Goal: Task Accomplishment & Management: Manage account settings

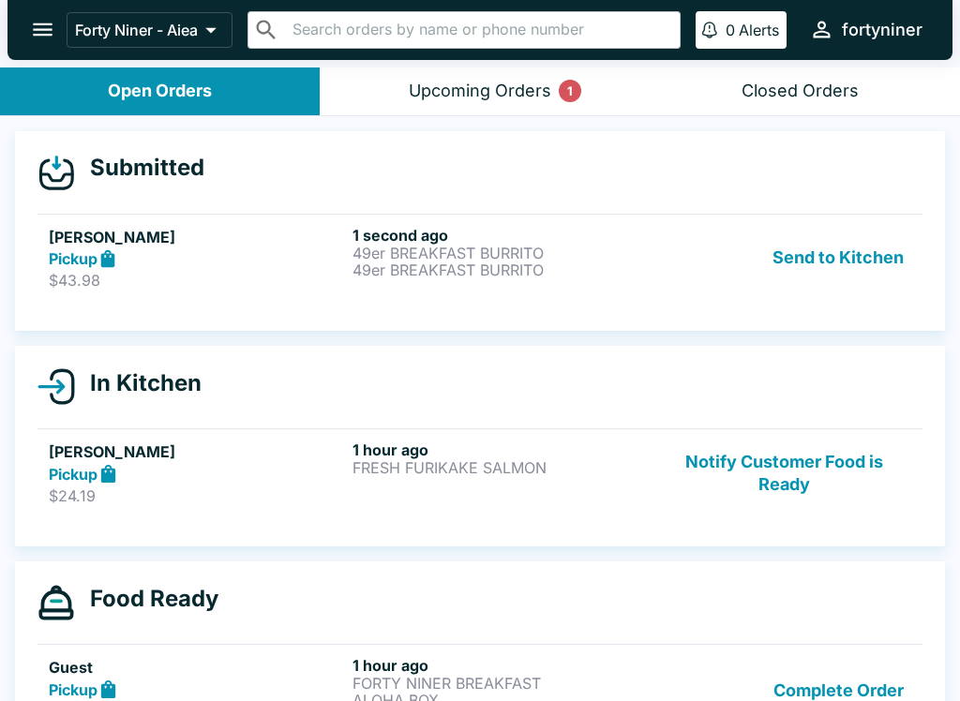
click at [204, 249] on div "Pickup" at bounding box center [197, 260] width 296 height 22
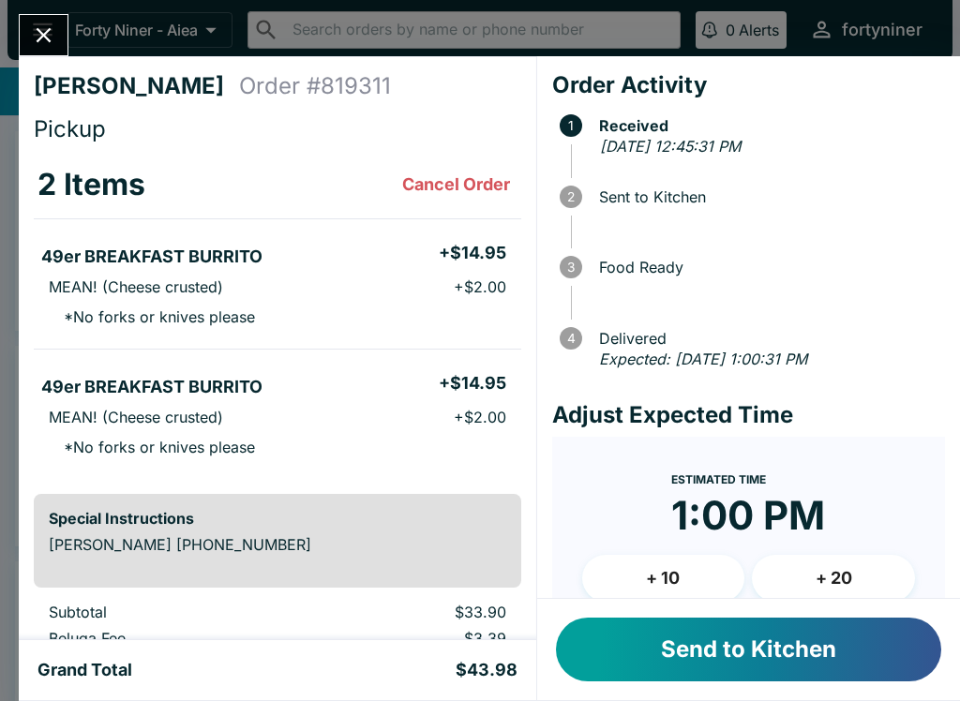
click at [707, 650] on button "Send to Kitchen" at bounding box center [748, 650] width 385 height 64
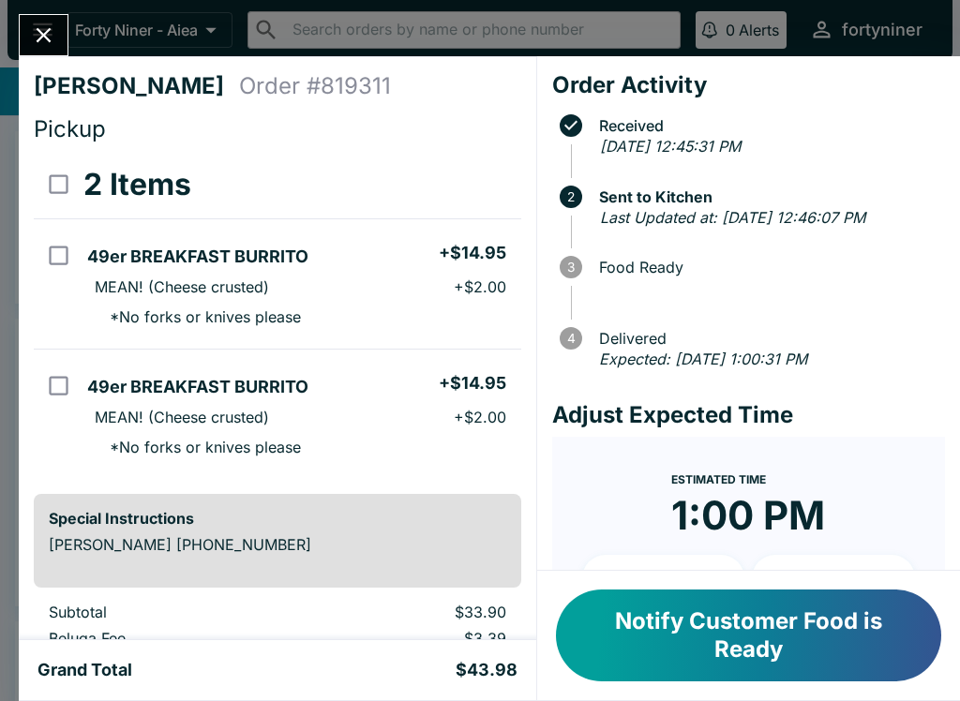
click at [38, 24] on icon "Close" at bounding box center [43, 35] width 25 height 25
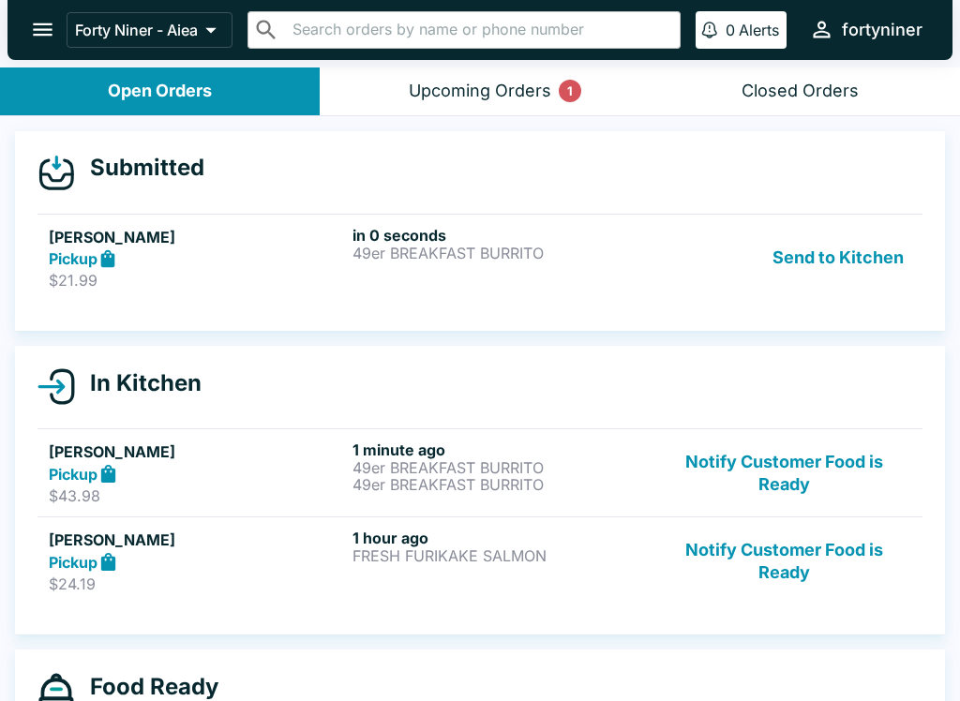
click at [260, 241] on h5 "[PERSON_NAME]" at bounding box center [197, 237] width 296 height 23
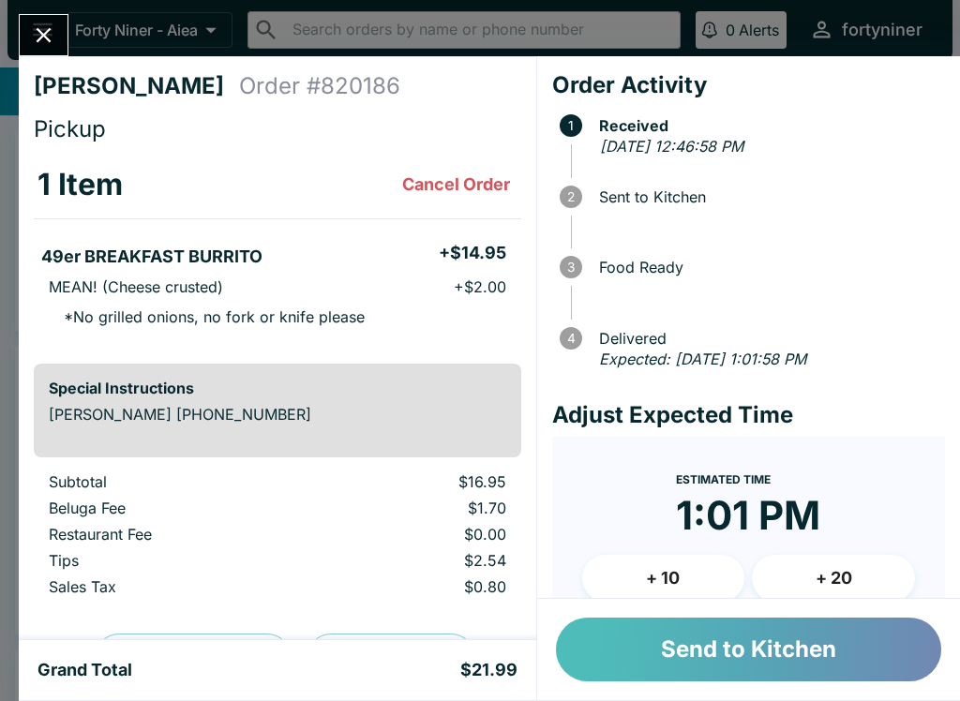
click at [795, 634] on button "Send to Kitchen" at bounding box center [748, 650] width 385 height 64
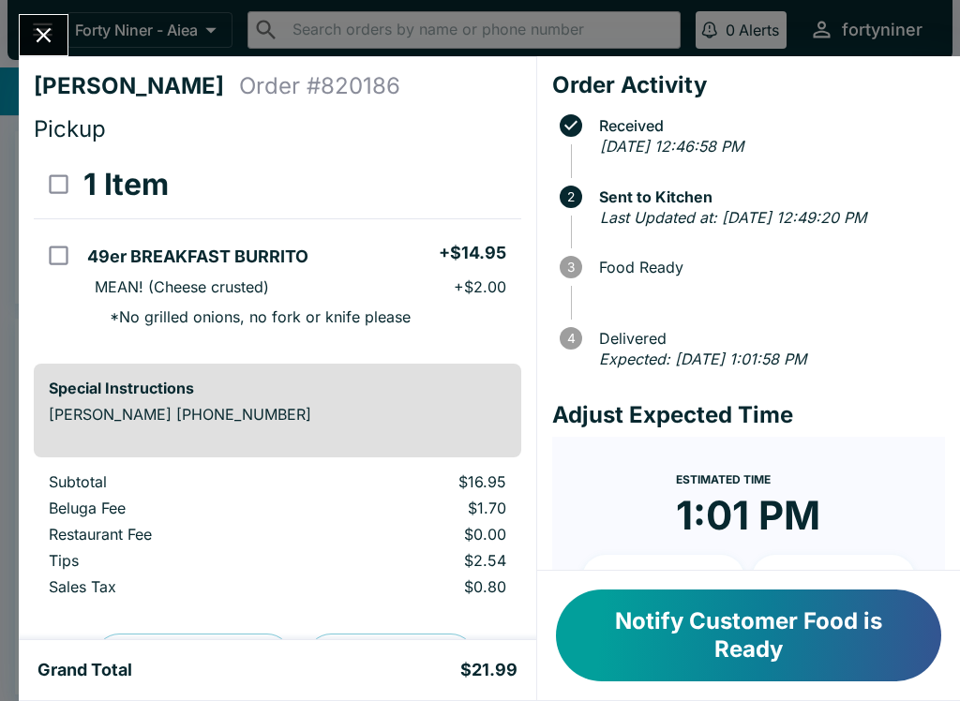
click at [57, 33] on button "Close" at bounding box center [44, 35] width 48 height 40
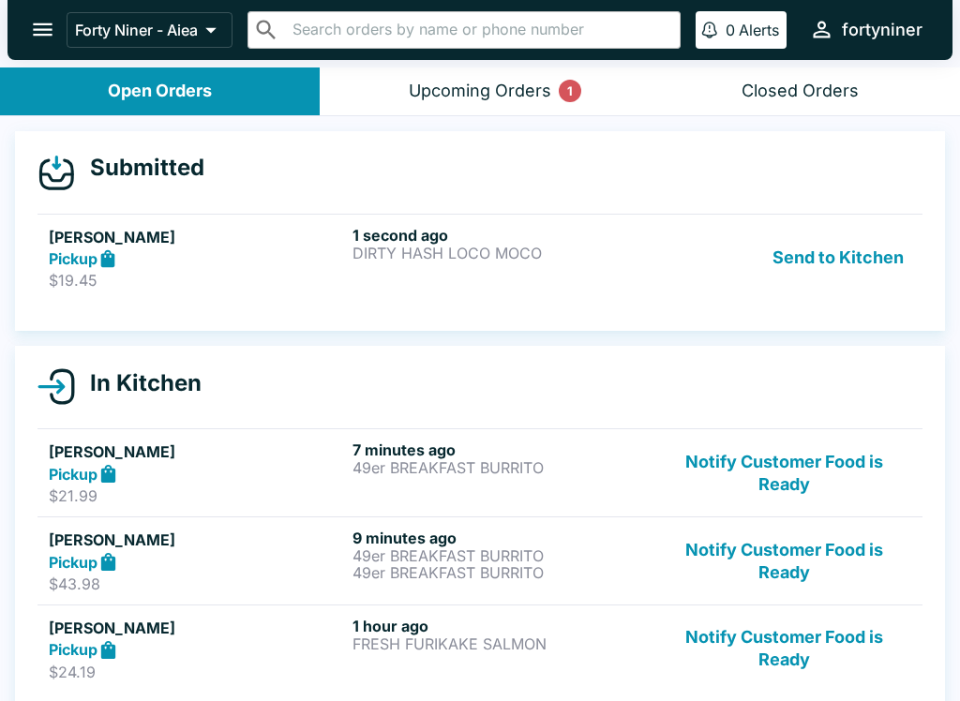
click at [210, 262] on div "Pickup" at bounding box center [197, 260] width 296 height 22
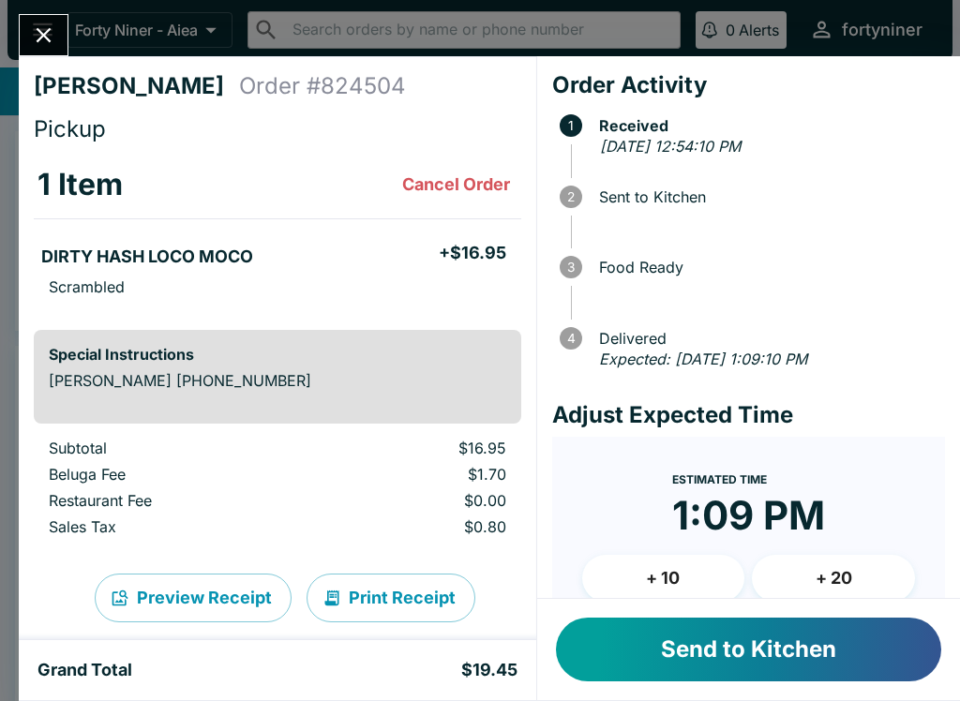
click at [710, 633] on button "Send to Kitchen" at bounding box center [748, 650] width 385 height 64
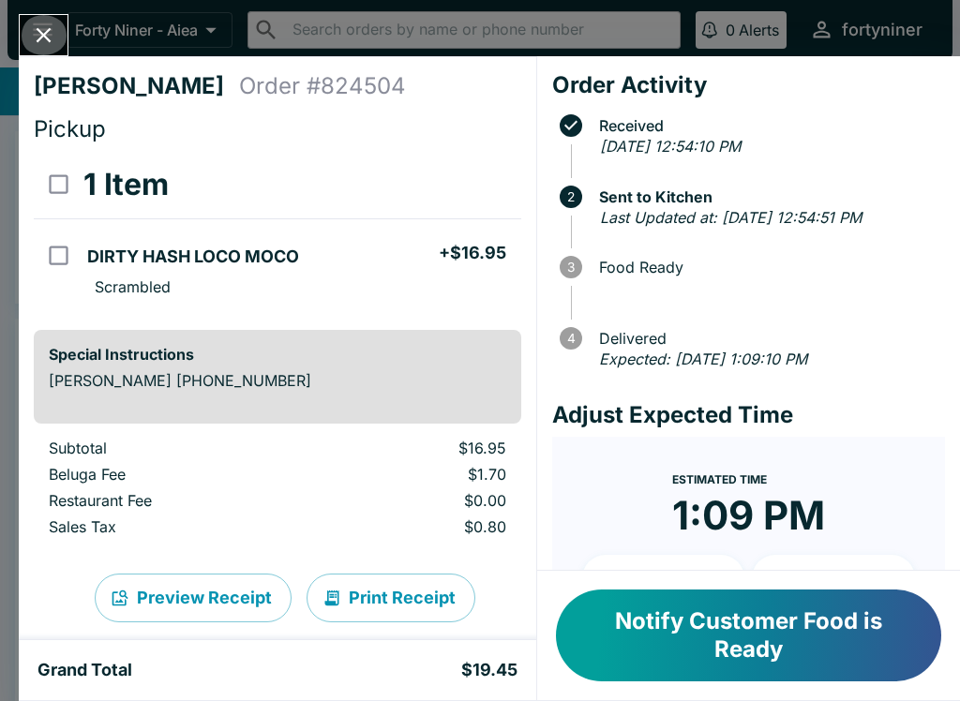
click at [53, 28] on icon "Close" at bounding box center [43, 35] width 25 height 25
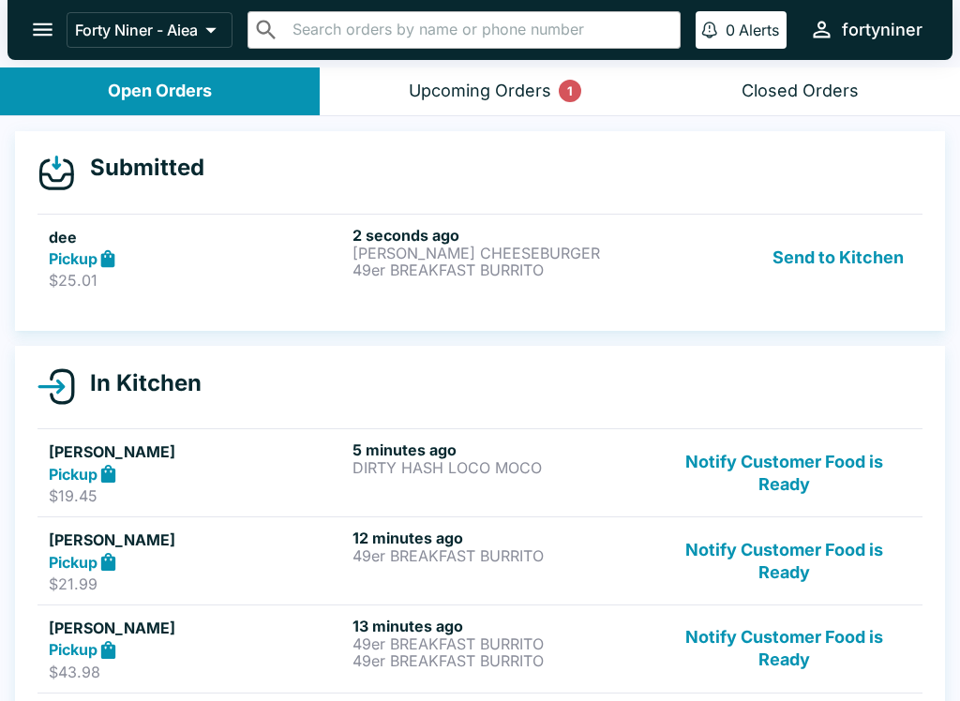
click at [648, 264] on p "49er BREAKFAST BURRITO" at bounding box center [501, 270] width 296 height 17
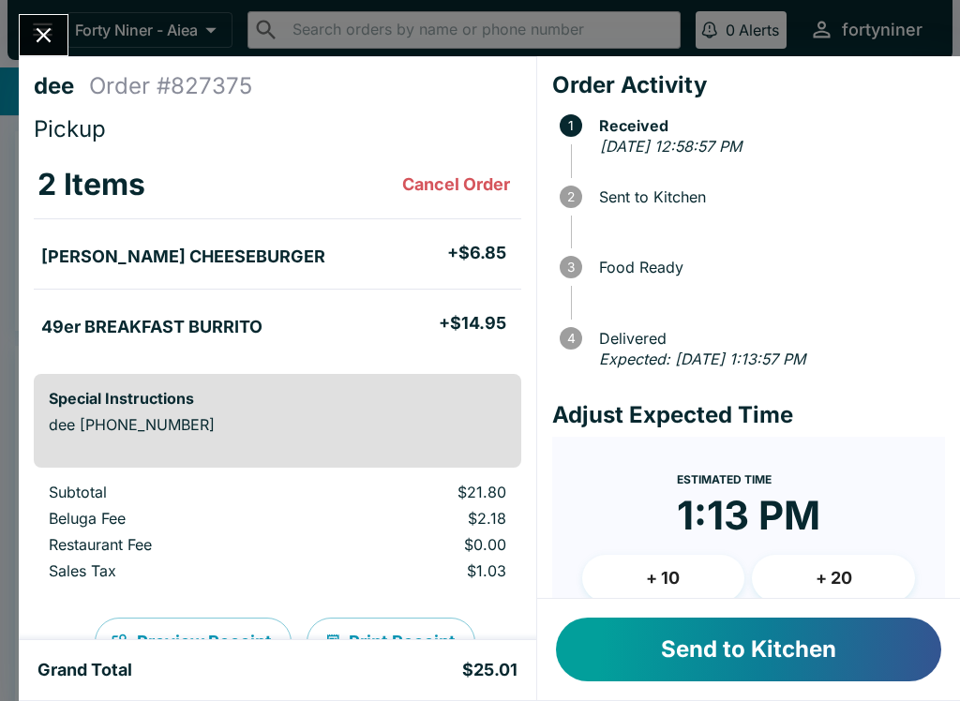
click at [702, 657] on button "Send to Kitchen" at bounding box center [748, 650] width 385 height 64
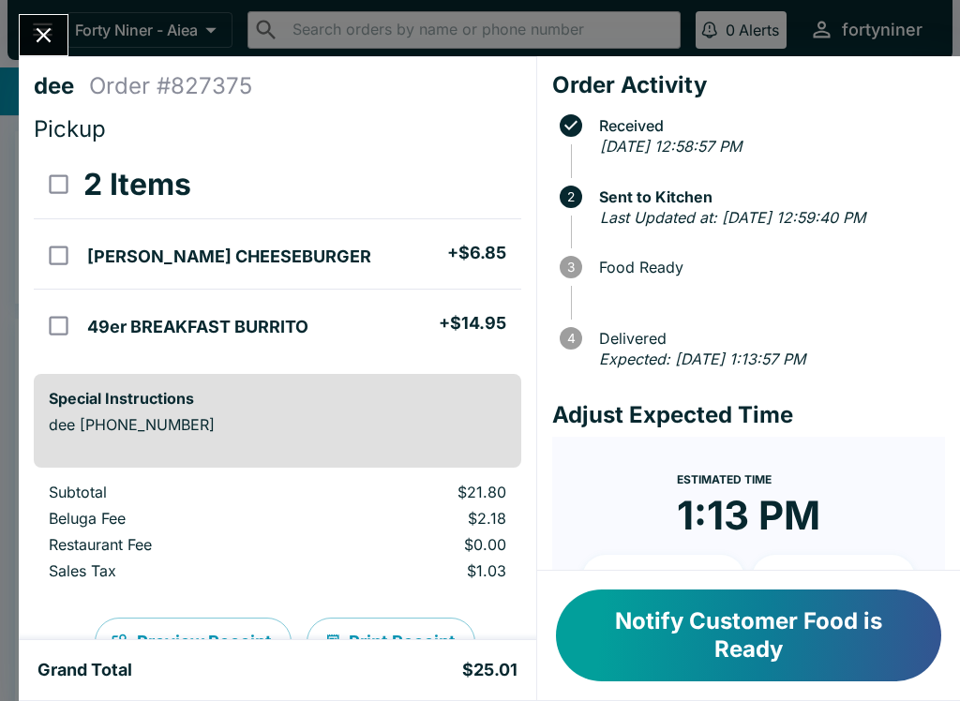
click at [36, 31] on icon "Close" at bounding box center [43, 35] width 25 height 25
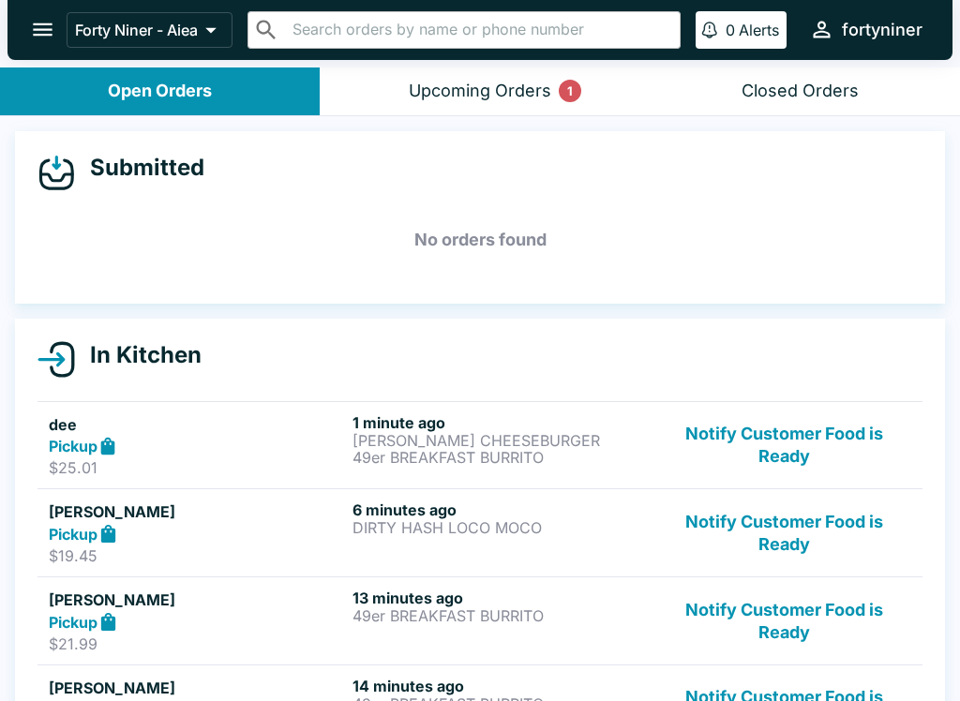
click at [781, 434] on button "Notify Customer Food is Ready" at bounding box center [784, 446] width 254 height 65
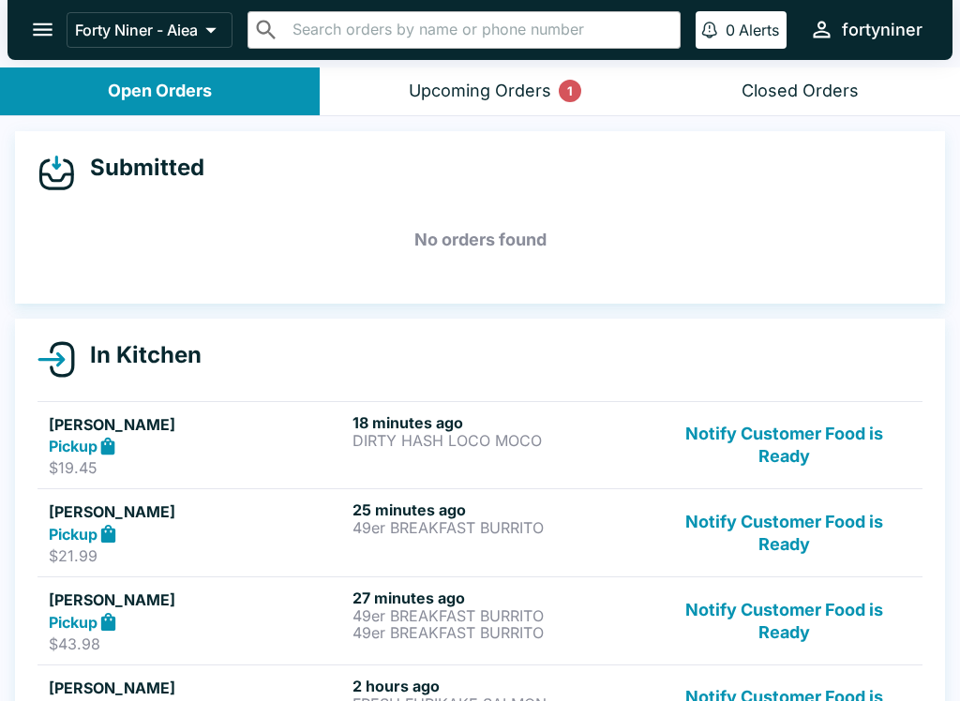
click at [804, 440] on button "Notify Customer Food is Ready" at bounding box center [784, 446] width 254 height 65
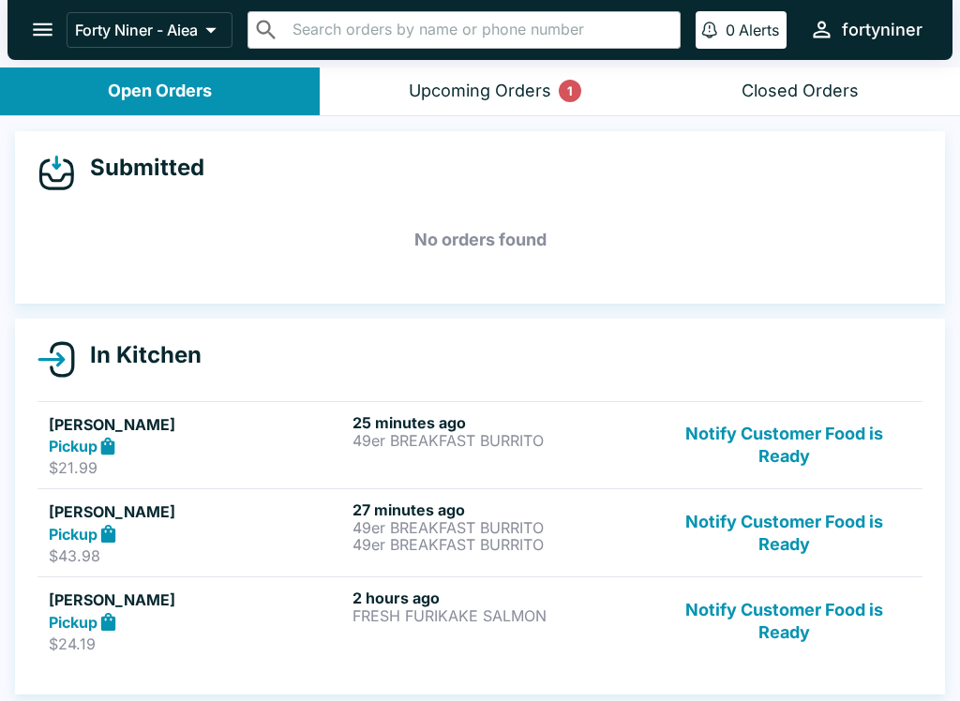
click at [803, 439] on link "[PERSON_NAME] Pickup $21.99 25 minutes ago 49er BREAKFAST BURRITO Notify Custom…" at bounding box center [480, 445] width 885 height 88
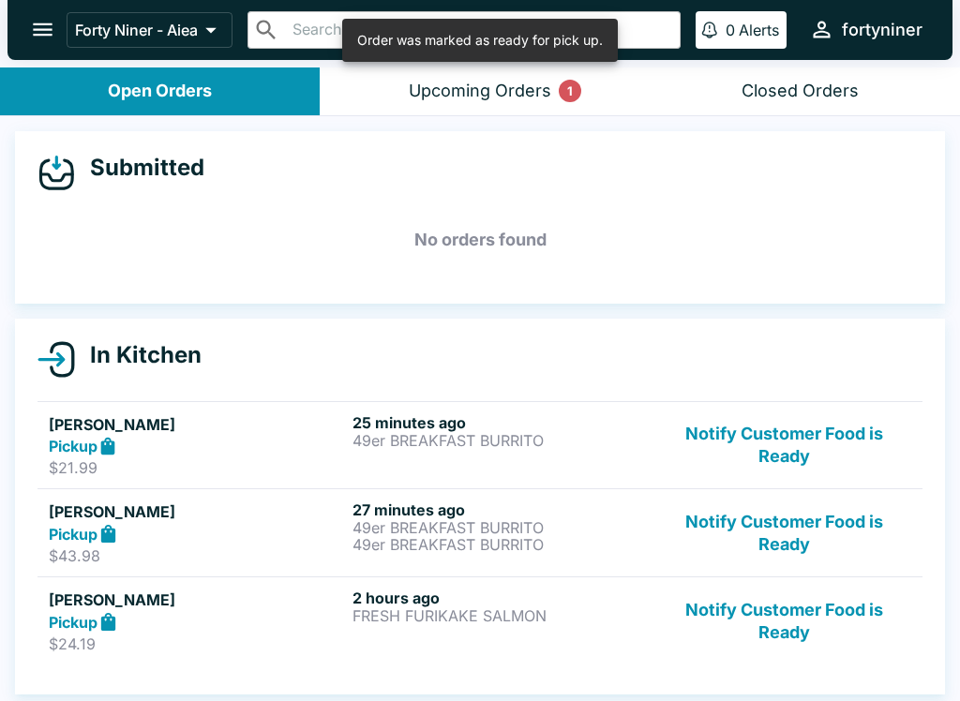
click at [794, 446] on button "Notify Customer Food is Ready" at bounding box center [784, 446] width 254 height 65
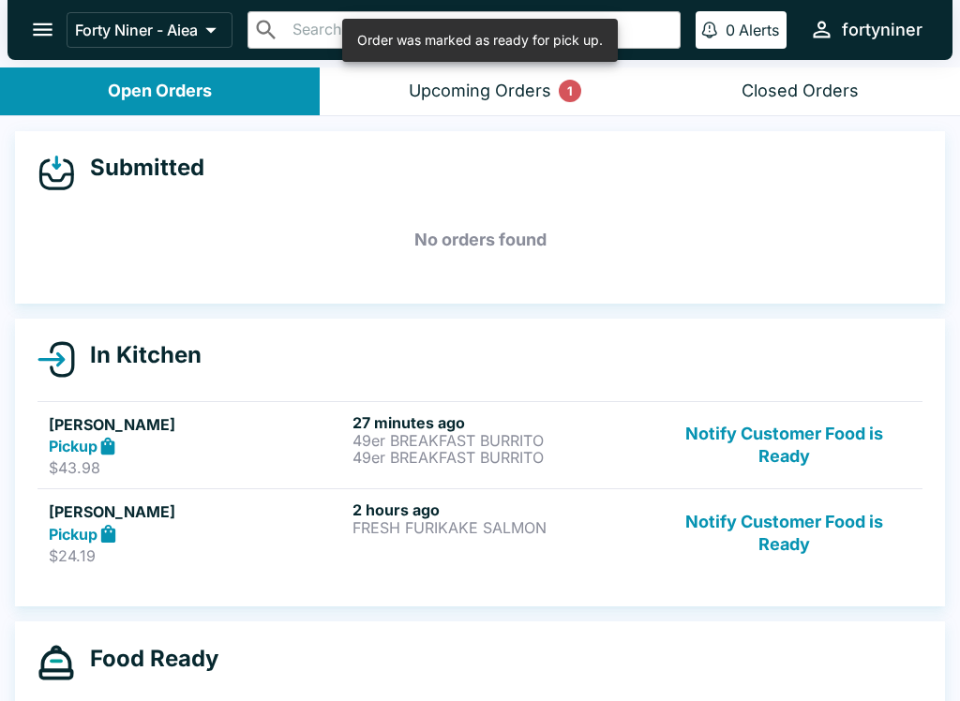
click at [793, 445] on button "Notify Customer Food is Ready" at bounding box center [784, 446] width 254 height 65
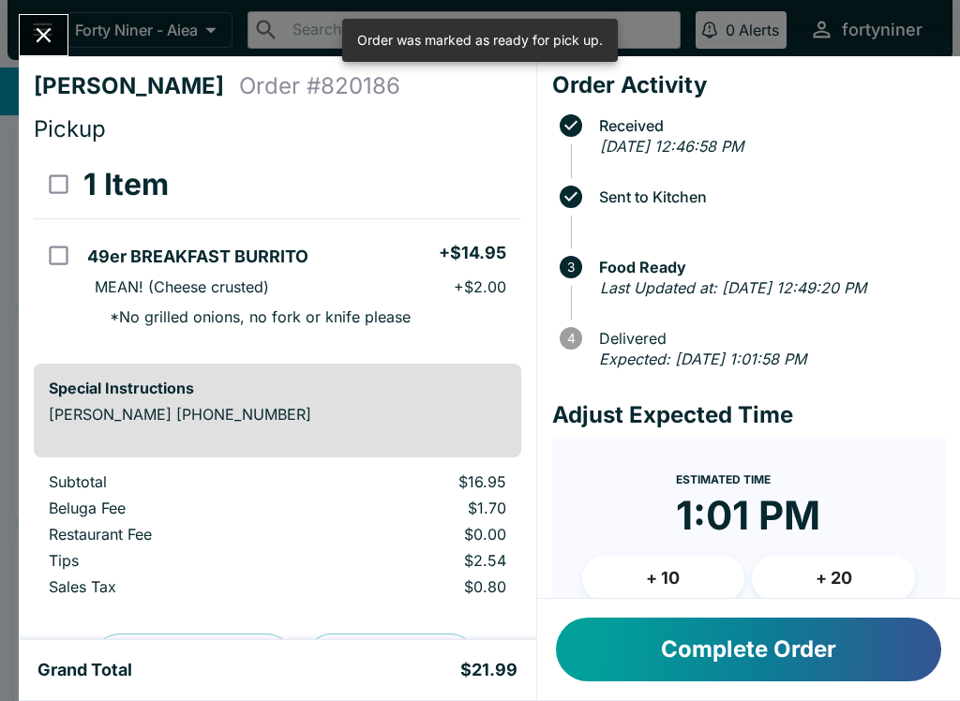
click at [38, 23] on icon "Close" at bounding box center [43, 35] width 25 height 25
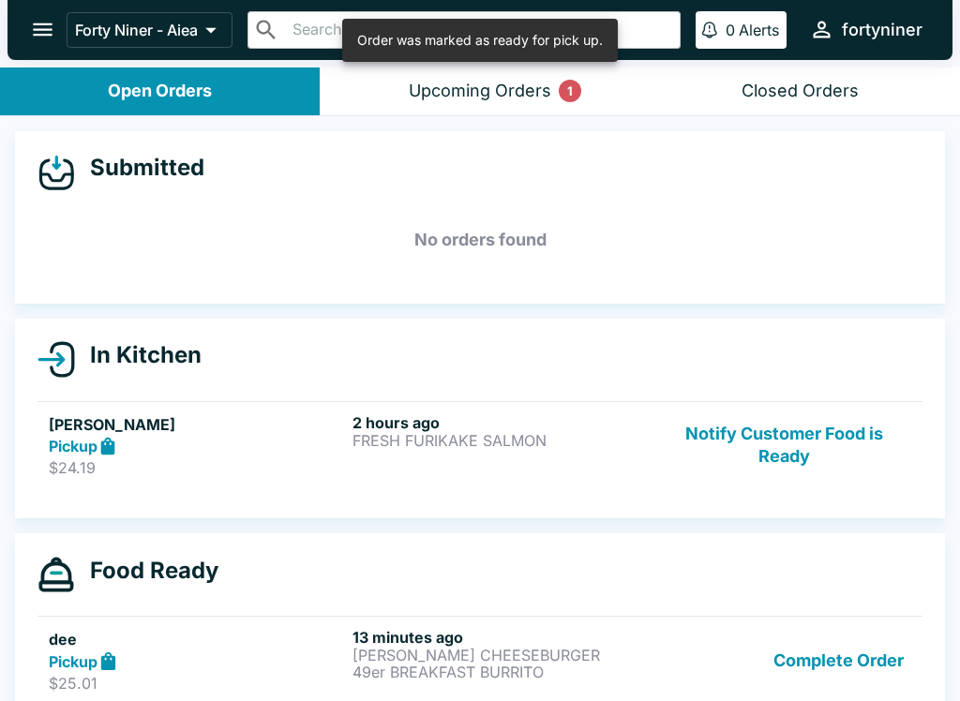
click at [788, 449] on button "Notify Customer Food is Ready" at bounding box center [784, 446] width 254 height 65
